Goal: Check status: Check status

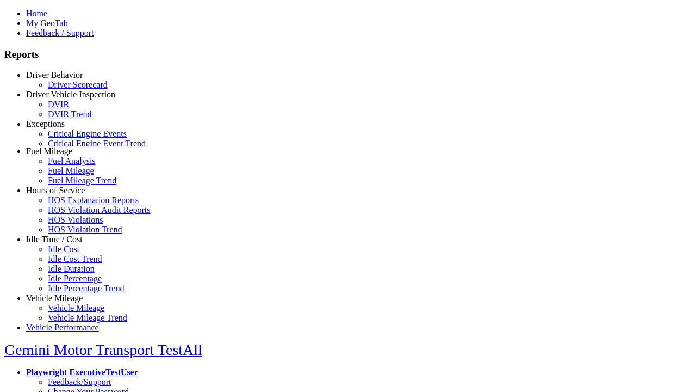
select select "**"
select select "**********"
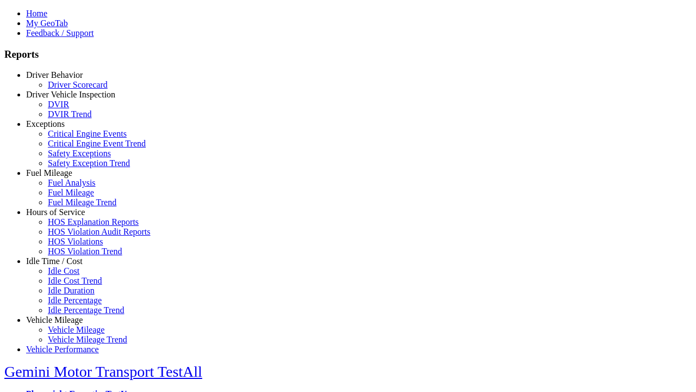
type input "********"
type input "**********"
